Goal: Transaction & Acquisition: Purchase product/service

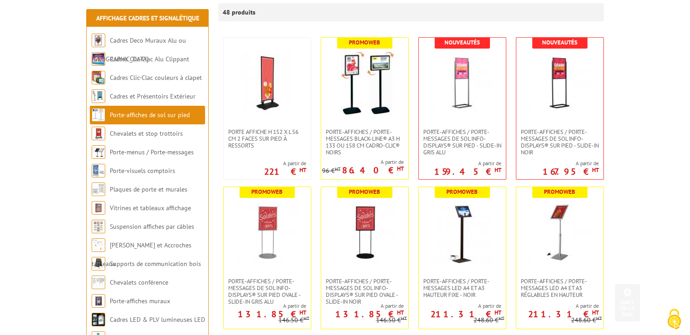
scroll to position [166, 0]
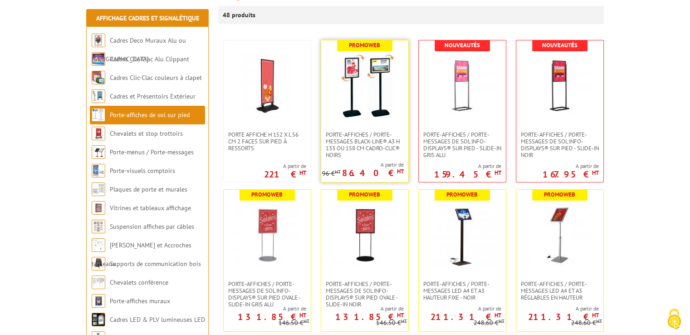
click at [367, 91] on img at bounding box center [365, 86] width 64 height 64
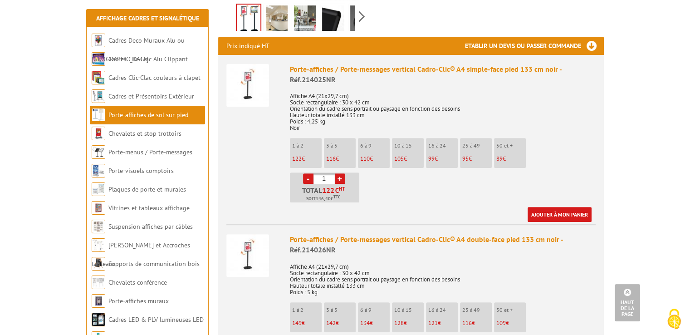
scroll to position [356, 0]
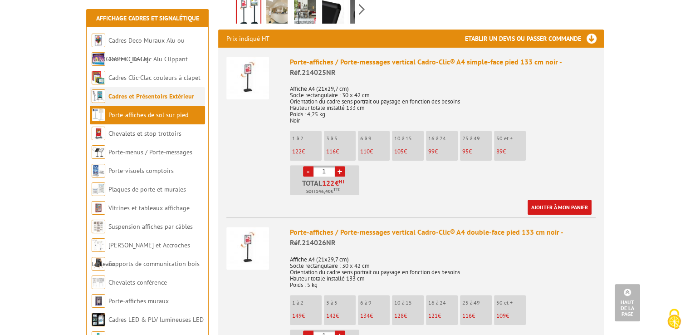
click at [159, 96] on link "Cadres et Présentoirs Extérieur" at bounding box center [151, 96] width 86 height 8
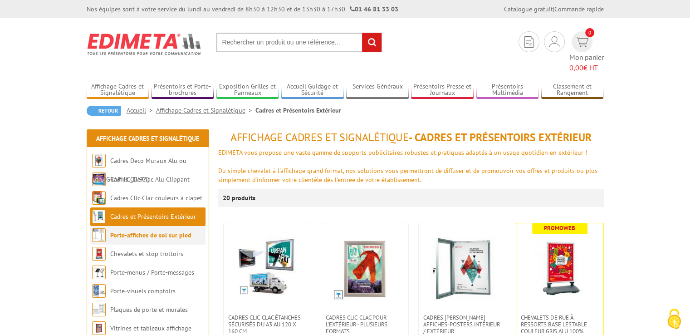
click at [131, 231] on link "Porte-affiches de sol sur pied" at bounding box center [150, 235] width 81 height 8
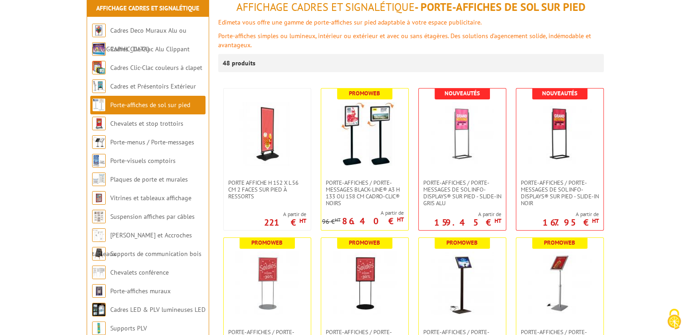
scroll to position [121, 0]
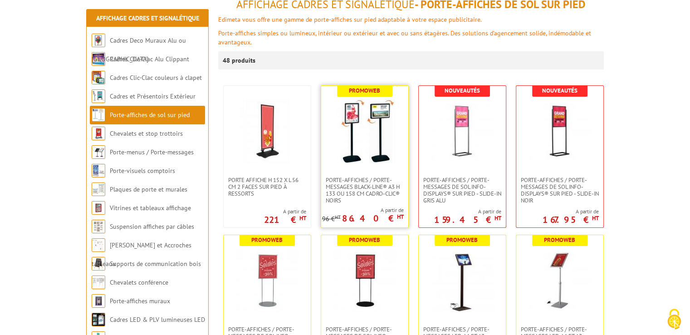
click at [386, 155] on img at bounding box center [365, 131] width 64 height 64
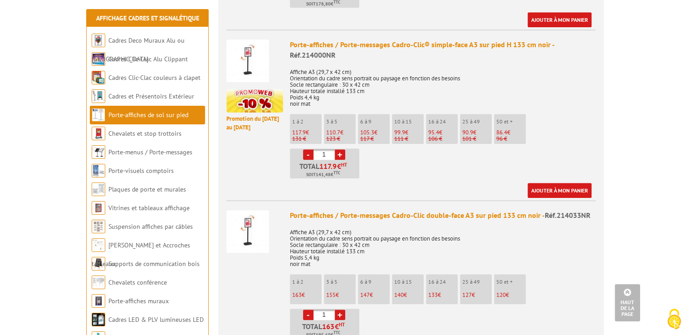
scroll to position [693, 0]
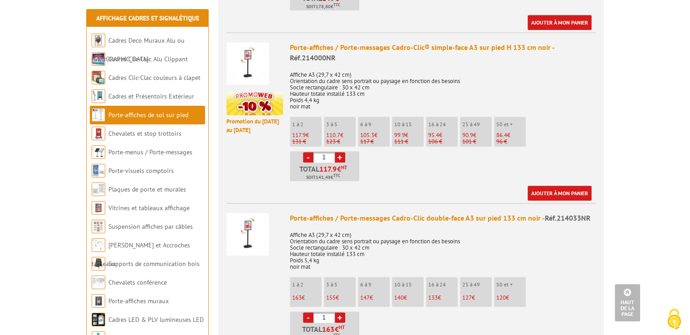
click at [339, 157] on link "+" at bounding box center [340, 157] width 10 height 10
click at [339, 156] on link "+" at bounding box center [340, 157] width 10 height 10
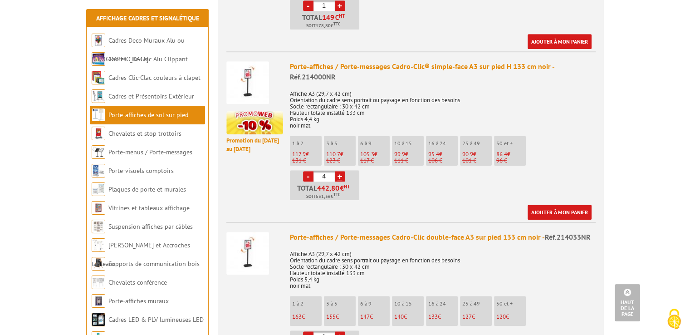
scroll to position [679, 0]
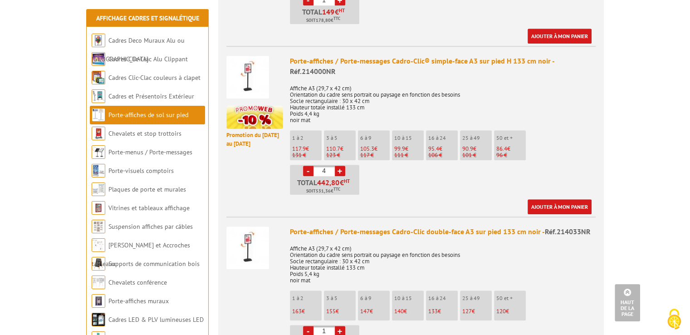
click at [310, 167] on link "-" at bounding box center [308, 171] width 10 height 10
click at [309, 167] on link "-" at bounding box center [308, 171] width 10 height 10
type input "1"
click at [309, 167] on link "-" at bounding box center [308, 171] width 10 height 10
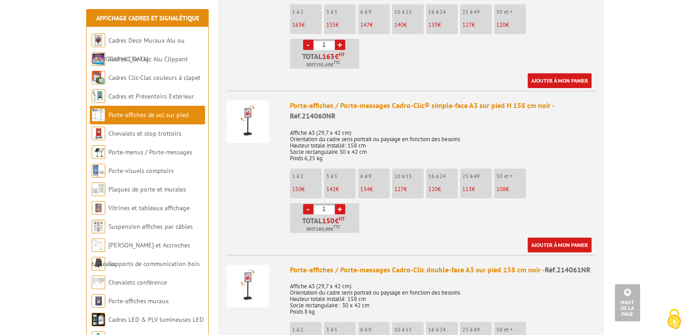
scroll to position [968, 0]
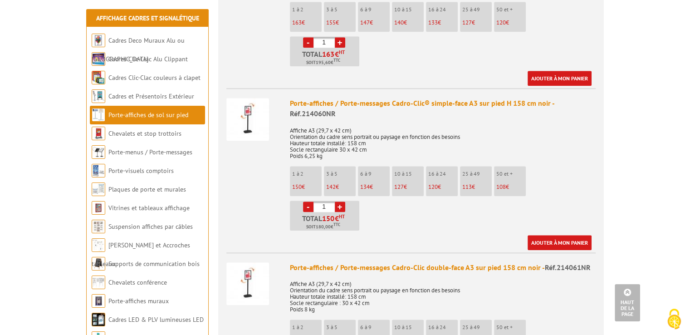
click at [340, 206] on link "+" at bounding box center [340, 207] width 10 height 10
type input "4"
click at [400, 215] on ul "1 à 2 150 € 3 à 5 142 € 6 à 9 134 € 10 à 15 127 € 16 à 24 120 € 113" at bounding box center [443, 198] width 306 height 64
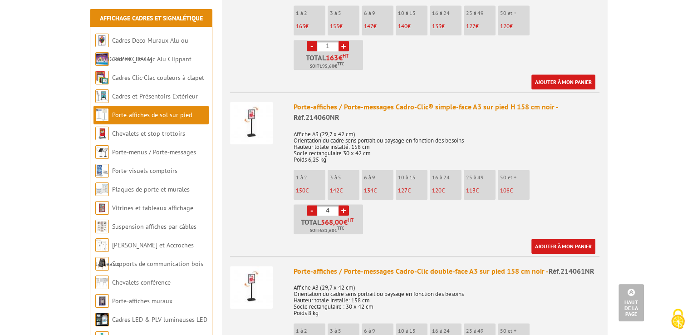
scroll to position [966, 0]
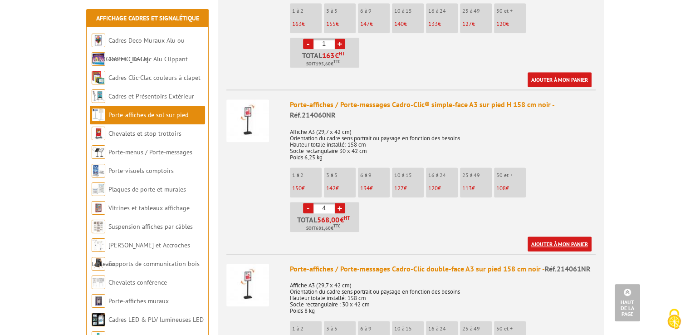
click at [554, 242] on link "Ajouter à mon panier" at bounding box center [560, 243] width 64 height 15
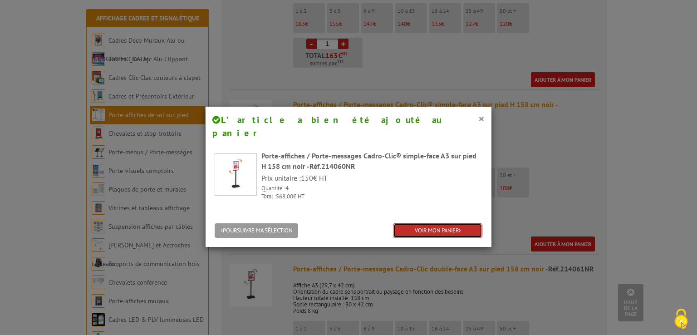
click at [433, 223] on link "VOIR MON PANIER" at bounding box center [437, 230] width 89 height 15
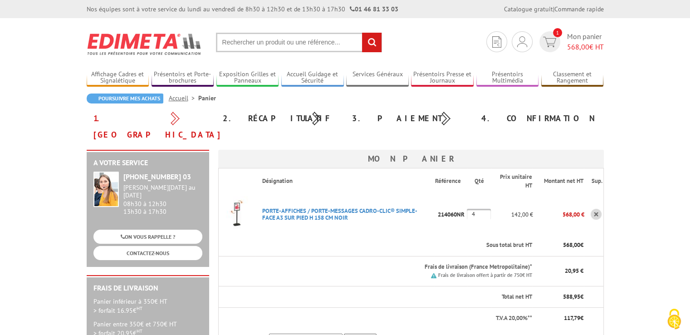
drag, startPoint x: 339, startPoint y: 200, endPoint x: 254, endPoint y: 197, distance: 85.4
click at [254, 197] on tr "PORTE-AFFICHES / PORTE-MESSAGES CADRO-CLIC® SIMPLE-FACE A3 SUR PIED H 158 CM NO…" at bounding box center [410, 214] width 385 height 41
copy tr "PORTE-AFFICHES / PORTE-MESSAGES CADRO-CLIC® SIMPLE-FACE A3 SUR PIED H 158 CM NO…"
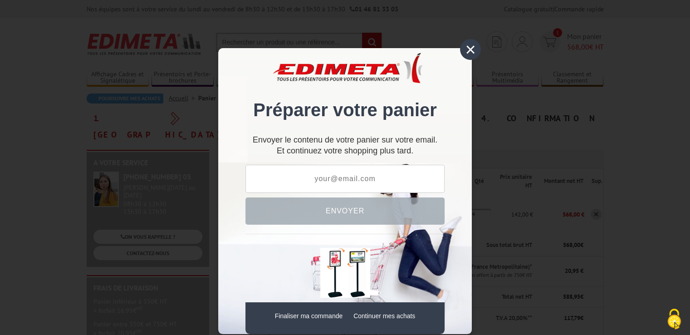
click at [467, 48] on div "×" at bounding box center [470, 49] width 21 height 21
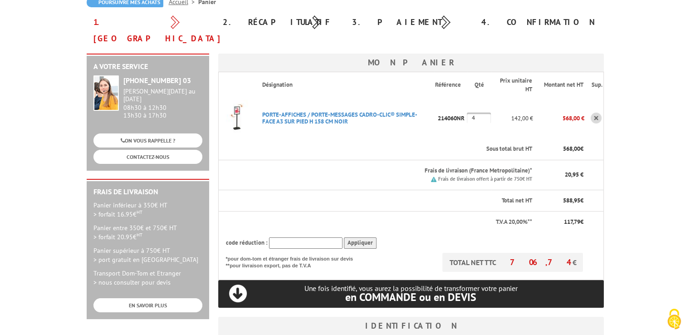
scroll to position [96, 0]
drag, startPoint x: 259, startPoint y: 96, endPoint x: 336, endPoint y: 104, distance: 77.5
click at [336, 107] on p "PORTE-AFFICHES / PORTE-MESSAGES CADRO-CLIC® SIMPLE-FACE A3 SUR PIED H 158 CM NO…" at bounding box center [345, 118] width 180 height 23
copy link "PORTE-AFFICHES / PORTE-MESSAGES CADRO-CLIC® SIMPLE-FACE A3 SUR PIED H 158 CM NO…"
click at [346, 107] on p "PORTE-AFFICHES / PORTE-MESSAGES CADRO-CLIC® SIMPLE-FACE A3 SUR PIED H 158 CM NO…" at bounding box center [345, 118] width 180 height 23
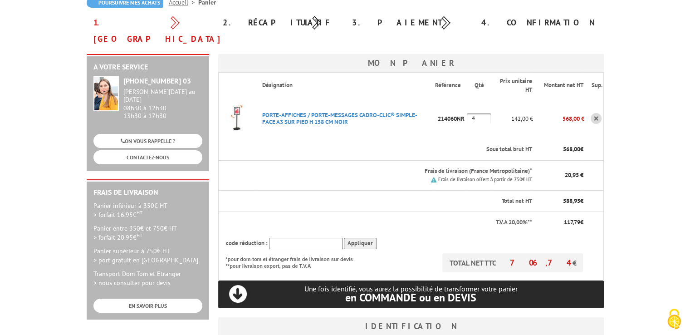
drag, startPoint x: 347, startPoint y: 106, endPoint x: 256, endPoint y: 97, distance: 91.2
click at [256, 107] on p "PORTE-AFFICHES / PORTE-MESSAGES CADRO-CLIC® SIMPLE-FACE A3 SUR PIED H 158 CM NO…" at bounding box center [345, 118] width 180 height 23
copy link "PORTE-AFFICHES / PORTE-MESSAGES CADRO-CLIC® SIMPLE-FACE A3 SUR PIED H 158 CM NO…"
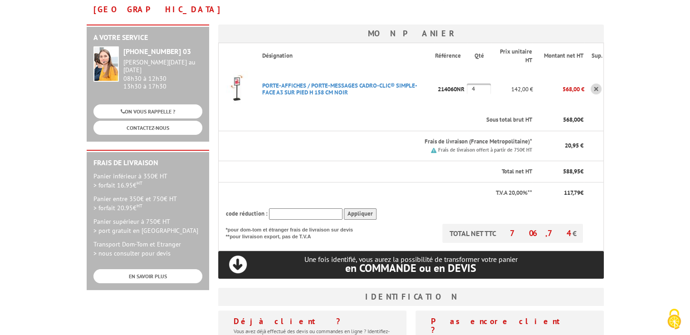
scroll to position [126, 0]
drag, startPoint x: 544, startPoint y: 213, endPoint x: 571, endPoint y: 215, distance: 26.8
click at [571, 223] on p "TOTAL NET TTC 706,74 €" at bounding box center [513, 232] width 141 height 19
copy span "706,74"
drag, startPoint x: 559, startPoint y: 218, endPoint x: 615, endPoint y: 207, distance: 56.6
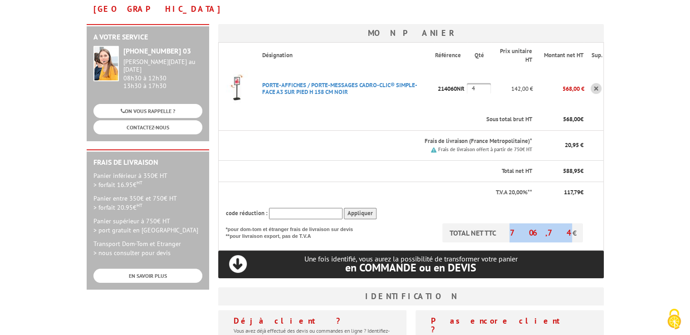
click at [560, 227] on span "706,74" at bounding box center [541, 232] width 63 height 10
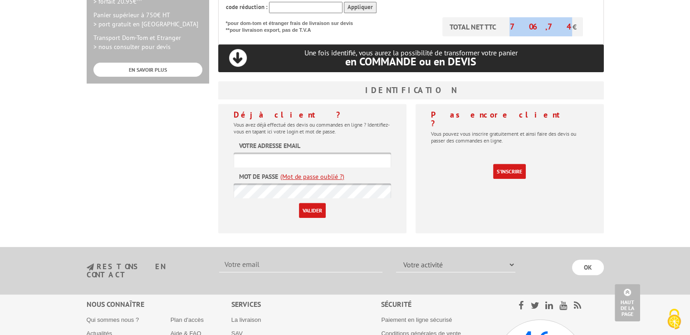
scroll to position [333, 0]
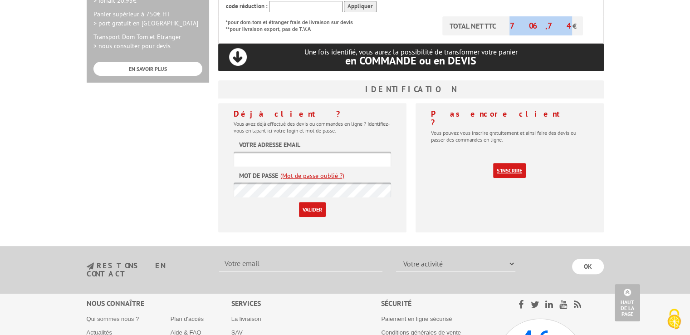
click at [516, 163] on link "S'inscrire" at bounding box center [509, 170] width 33 height 15
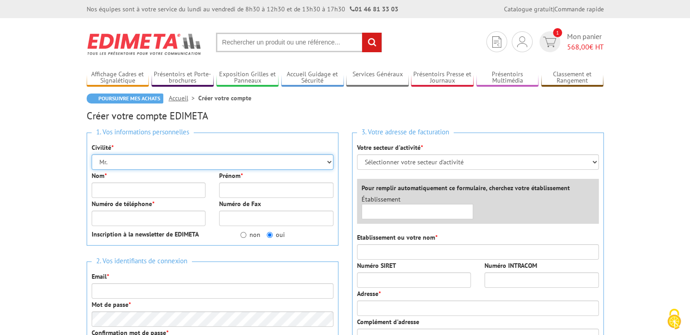
click at [104, 161] on select "Mr. Mme. Mlle." at bounding box center [213, 161] width 242 height 15
select select "Mme."
click at [92, 154] on select "Mr. Mme. Mlle." at bounding box center [213, 161] width 242 height 15
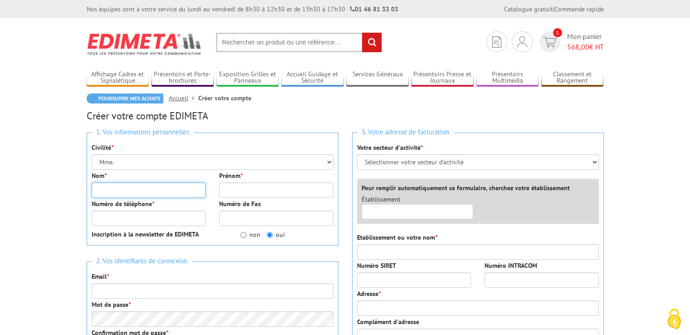
click at [118, 187] on input "Nom *" at bounding box center [149, 189] width 114 height 15
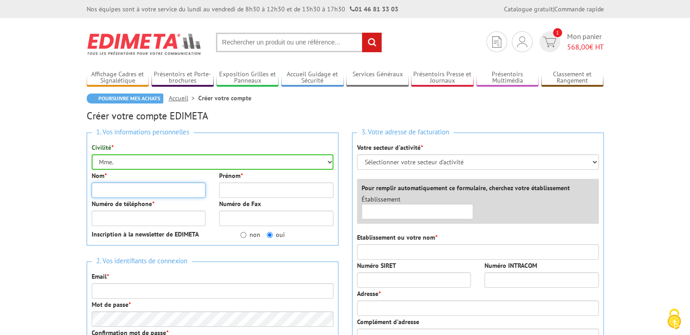
type input "Verdier"
type input "Laëtitia"
type input "0762654216"
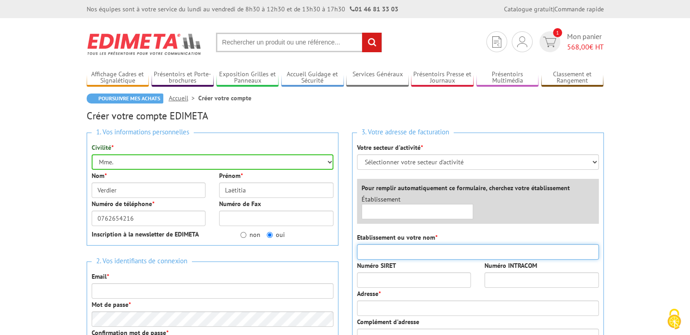
type input "UCPA"
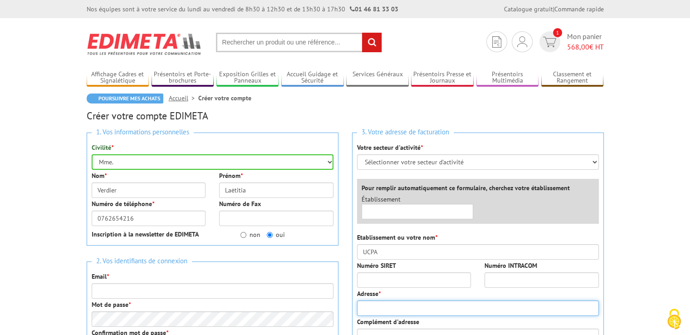
type input "21 rue de Stalingrad"
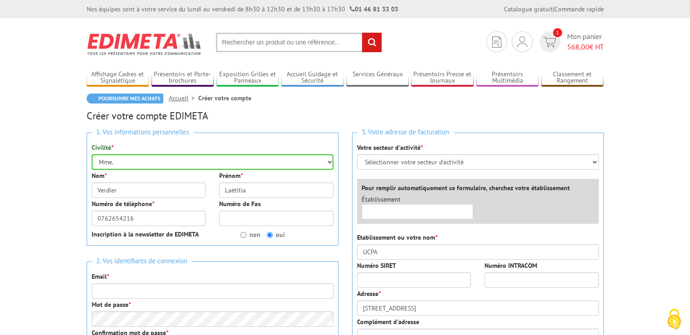
type input "94110"
type input "ARCUEIL"
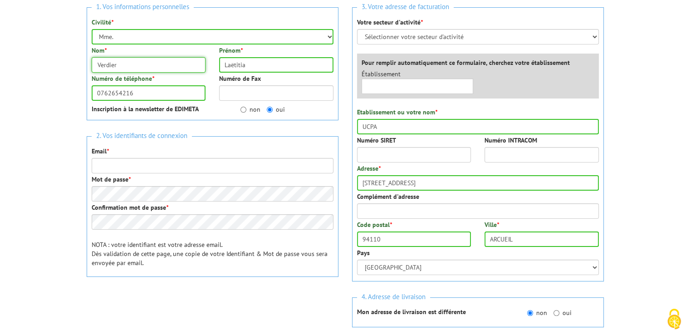
scroll to position [131, 0]
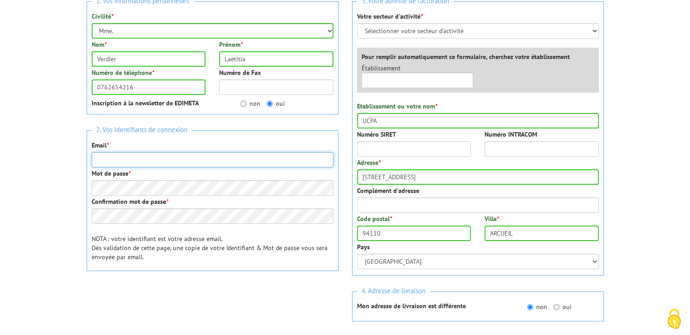
click at [136, 162] on input "Email *" at bounding box center [213, 159] width 242 height 15
type input "lverdier@ucpa.asso.fr"
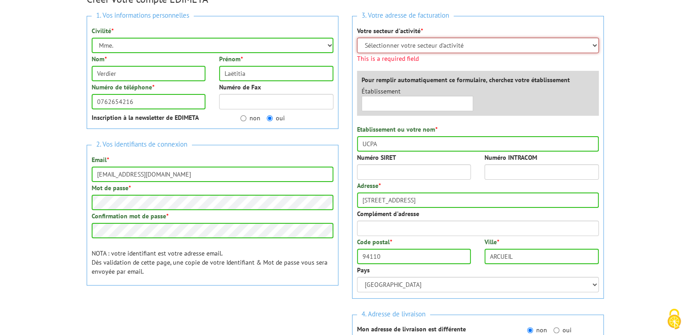
click at [419, 43] on select "Sélectionner votre secteur d'activité Administrations et collectivités Magasins…" at bounding box center [478, 45] width 242 height 15
select select "876"
click at [357, 38] on select "Sélectionner votre secteur d'activité Administrations et collectivités Magasins…" at bounding box center [478, 45] width 242 height 15
click at [411, 48] on select "Sélectionner votre secteur d'activité Administrations et collectivités Magasins…" at bounding box center [478, 45] width 242 height 15
click at [641, 91] on body "Nos équipes sont à votre service du lundi au vendredi de 8h30 à 12h30 et de 13h…" at bounding box center [345, 310] width 690 height 854
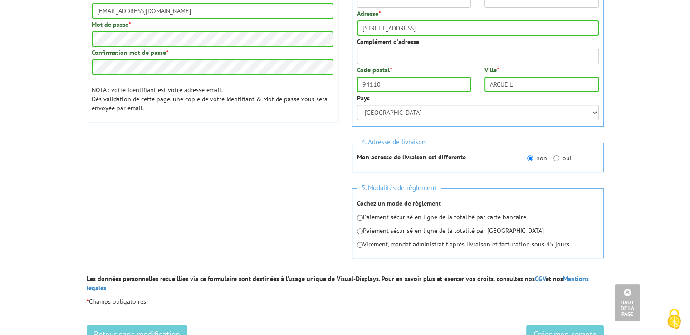
scroll to position [287, 0]
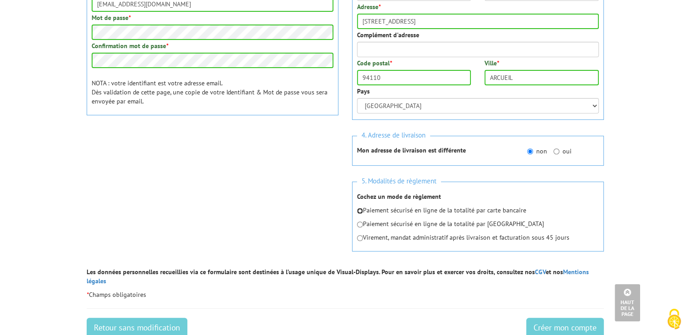
click at [359, 210] on input "radio" at bounding box center [360, 211] width 6 height 6
radio input "true"
click at [546, 320] on input "Créer mon compte" at bounding box center [565, 328] width 78 height 20
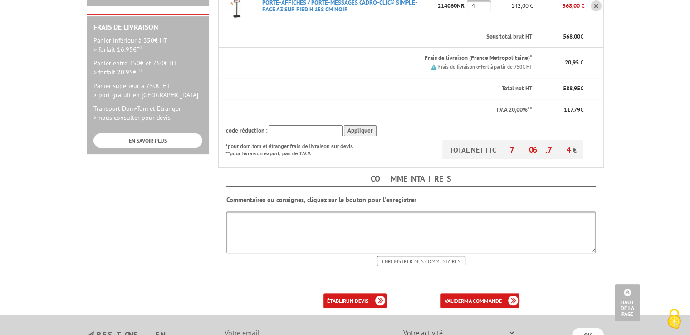
scroll to position [265, 0]
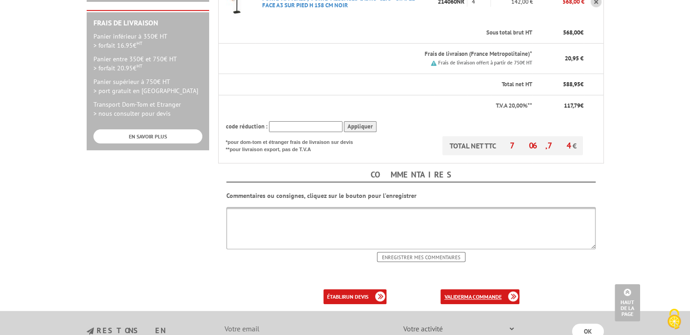
click at [459, 289] on link "valider ma commande" at bounding box center [480, 296] width 79 height 15
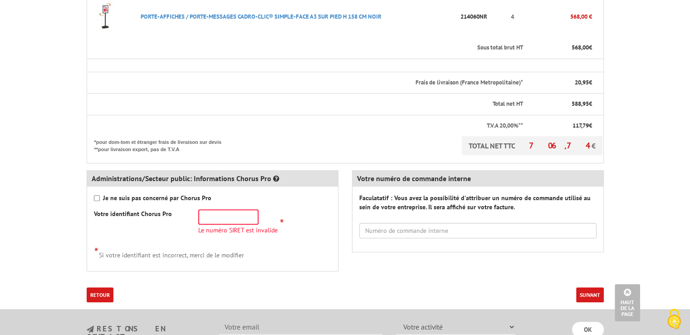
scroll to position [279, 0]
click at [94, 194] on input "Je ne suis pas concerné par Chorus Pro" at bounding box center [97, 197] width 6 height 6
checkbox input "true"
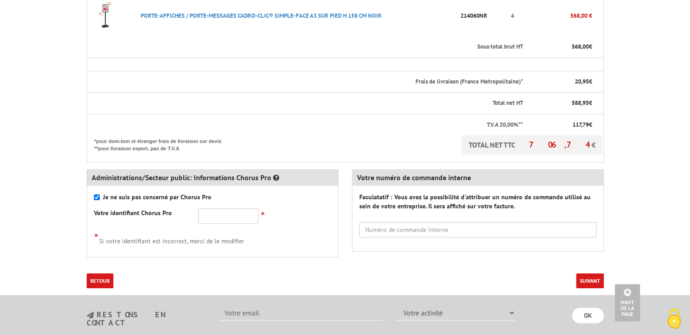
click at [590, 273] on button "Suivant" at bounding box center [590, 280] width 28 height 15
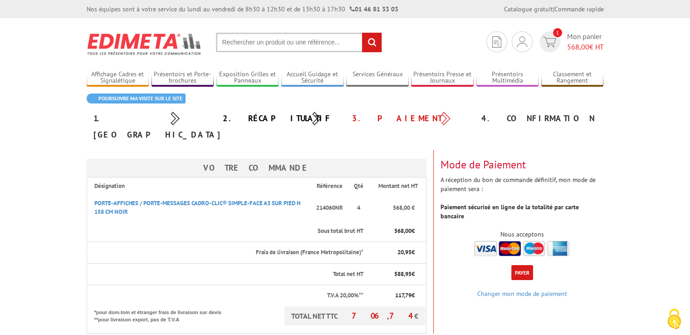
click at [523, 265] on button "Payer" at bounding box center [522, 272] width 22 height 15
